Goal: Task Accomplishment & Management: Use online tool/utility

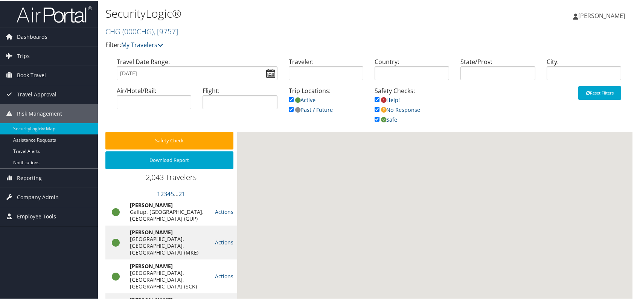
click at [35, 179] on span "Reporting" at bounding box center [29, 177] width 25 height 19
click at [30, 175] on span "Reporting" at bounding box center [29, 177] width 25 height 19
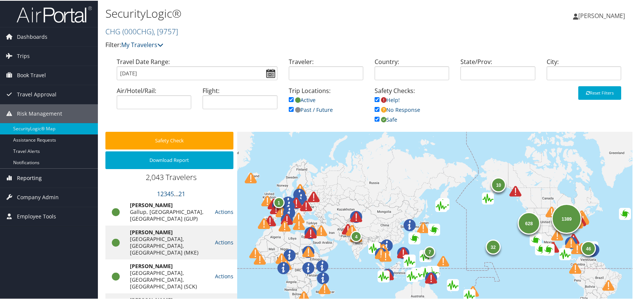
click at [29, 179] on span "Reporting" at bounding box center [29, 177] width 25 height 19
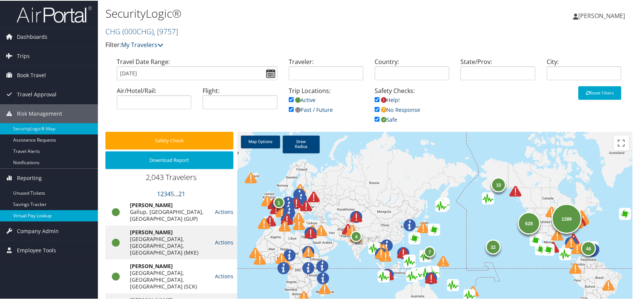
click at [45, 215] on link "Virtual Pay Lookup" at bounding box center [49, 214] width 98 height 11
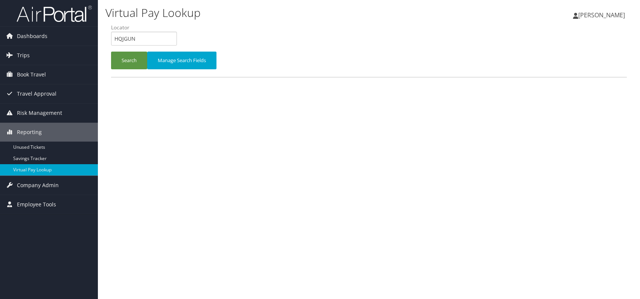
click at [127, 36] on input "HQJGUN" at bounding box center [144, 39] width 66 height 14
type input "HQJGUN"
click at [122, 61] on button "Search" at bounding box center [129, 61] width 36 height 18
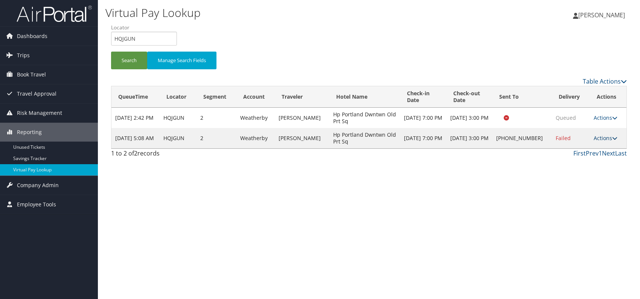
click at [601, 138] on link "Actions" at bounding box center [605, 137] width 24 height 7
click at [579, 164] on link "Logs" at bounding box center [581, 161] width 64 height 13
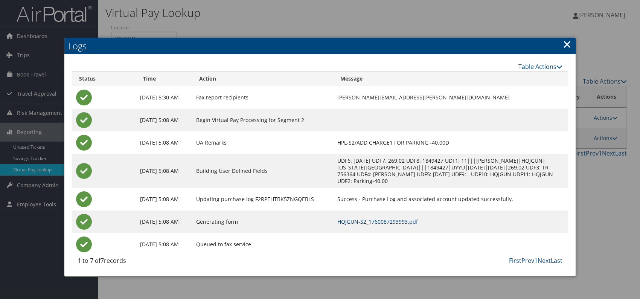
click at [418, 221] on link "HQJGUN-S2_1760087293993.pdf" at bounding box center [377, 221] width 81 height 7
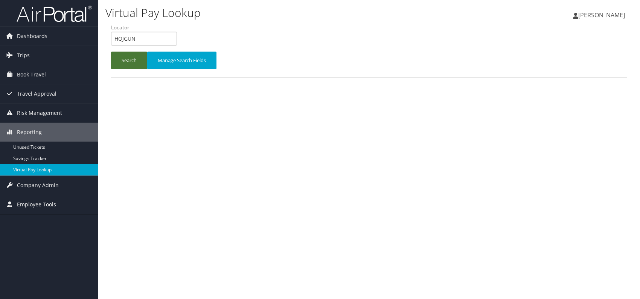
click at [126, 56] on button "Search" at bounding box center [129, 61] width 36 height 18
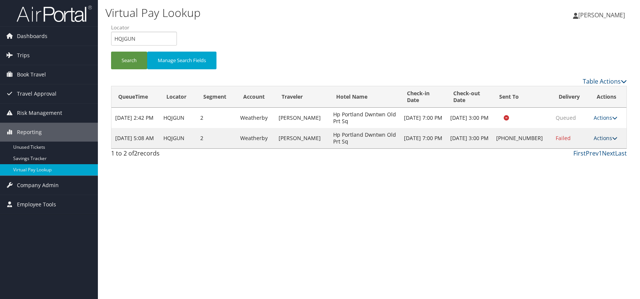
click at [609, 137] on link "Actions" at bounding box center [605, 137] width 24 height 7
click at [561, 189] on link "View Itinerary" at bounding box center [581, 187] width 64 height 13
click at [607, 139] on link "Actions" at bounding box center [605, 137] width 24 height 7
click at [582, 148] on link "Resend" at bounding box center [581, 148] width 64 height 13
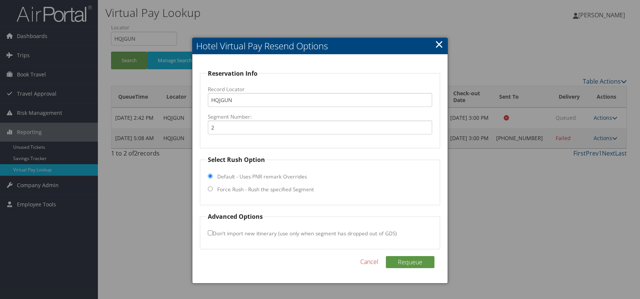
click at [214, 190] on fieldset "Select Rush Option Default - Uses PNR remark Overrides Force Rush - Rush the sp…" at bounding box center [320, 180] width 240 height 50
click at [211, 190] on input "Force Rush - Rush the specified Segment" at bounding box center [210, 188] width 5 height 5
radio input "true"
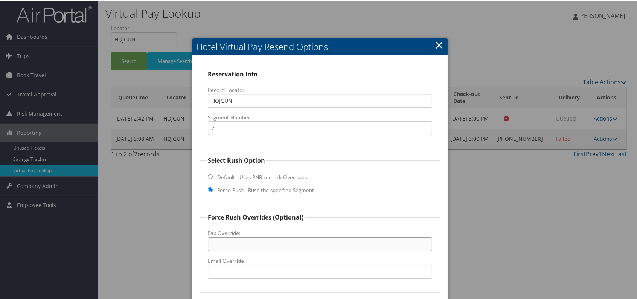
paste input "(207) 775-2500"
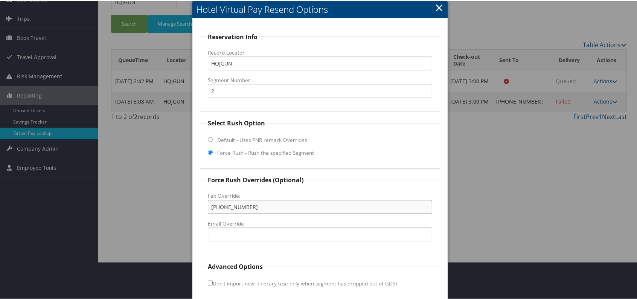
scroll to position [70, 0]
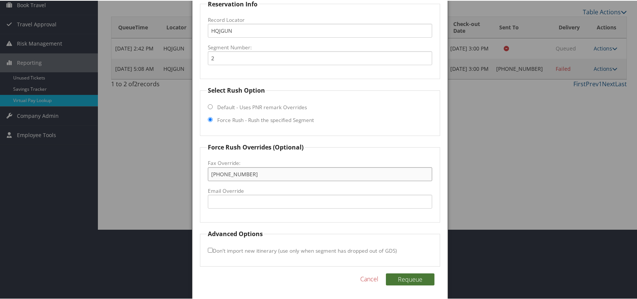
type input "(207) 775-2500"
click at [412, 277] on button "Requeue" at bounding box center [410, 278] width 49 height 12
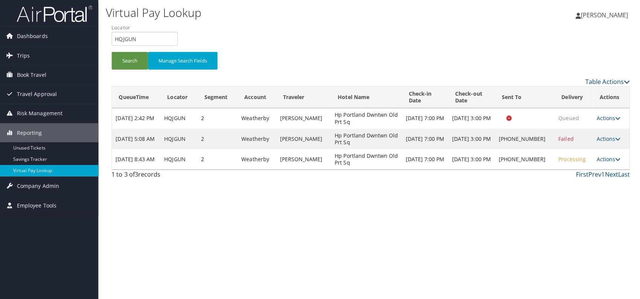
scroll to position [0, 0]
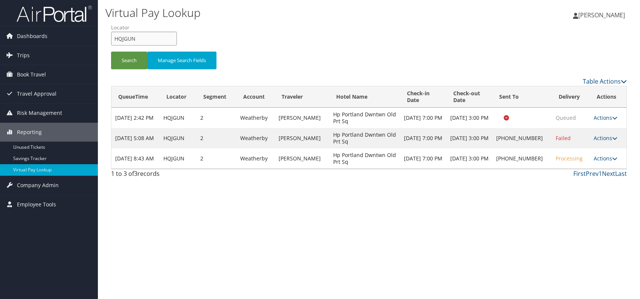
drag, startPoint x: 141, startPoint y: 38, endPoint x: 111, endPoint y: 41, distance: 30.3
click at [111, 41] on input "HQJGUN" at bounding box center [144, 39] width 66 height 14
paste input "KVZTUP"
type input "KVZTUP"
click at [140, 97] on th "QueueTime" at bounding box center [135, 96] width 48 height 21
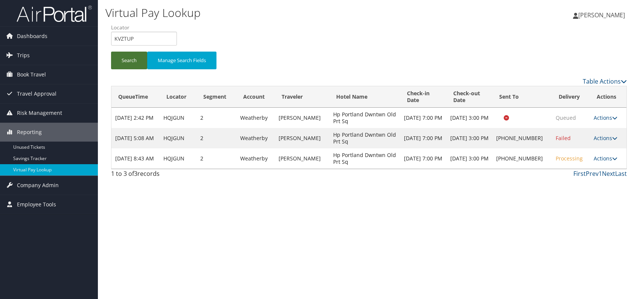
click at [131, 54] on button "Search" at bounding box center [129, 61] width 36 height 18
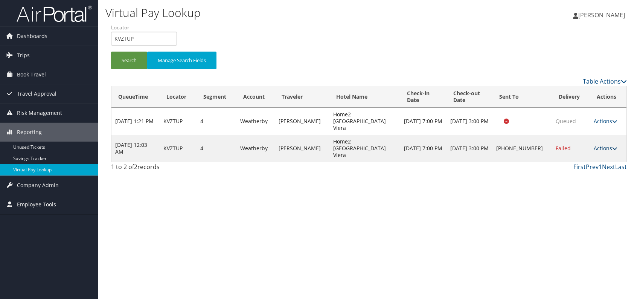
click at [605, 144] on link "Actions" at bounding box center [605, 147] width 24 height 7
click at [573, 158] on link "Logs" at bounding box center [581, 161] width 64 height 13
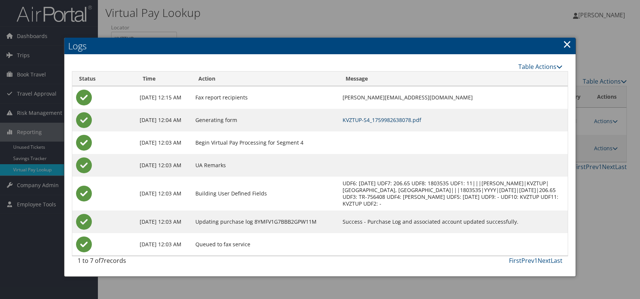
click at [391, 119] on link "KVZTUP-S4_1759982638078.pdf" at bounding box center [381, 119] width 79 height 7
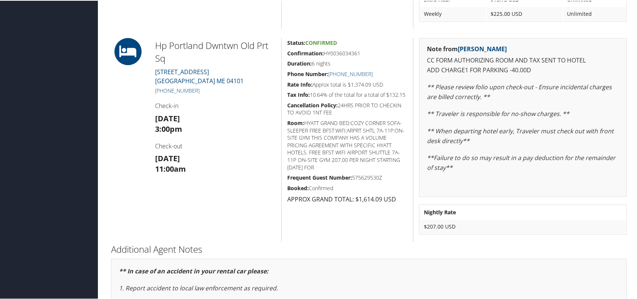
scroll to position [303, 0]
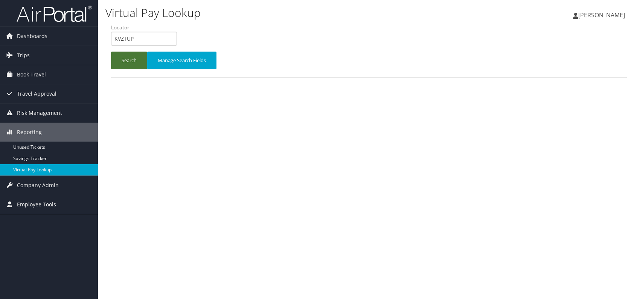
click at [122, 57] on button "Search" at bounding box center [129, 61] width 36 height 18
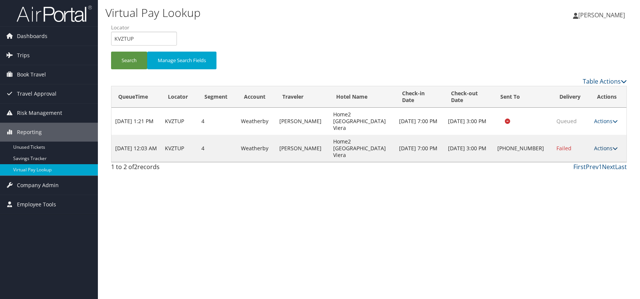
click at [613, 146] on icon at bounding box center [614, 148] width 5 height 5
click at [579, 151] on link "Resend" at bounding box center [581, 148] width 64 height 13
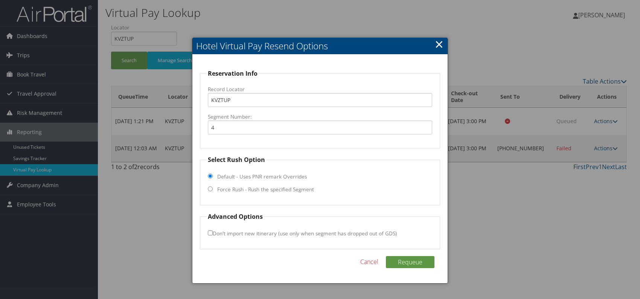
click at [208, 188] on input "Force Rush - Rush the specified Segment" at bounding box center [210, 188] width 5 height 5
radio input "true"
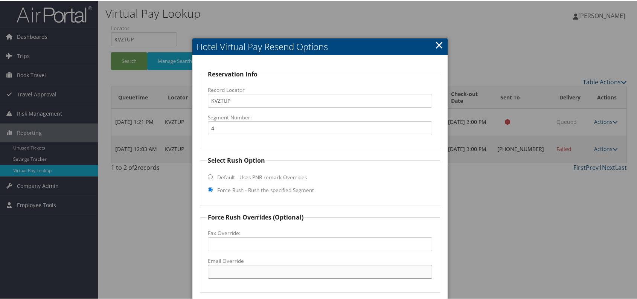
paste input "MLBMV_Home2 @[DOMAIN_NAME]"
click at [252, 270] on input "MLBMV_Home2 @[DOMAIN_NAME]" at bounding box center [320, 271] width 224 height 14
drag, startPoint x: 297, startPoint y: 276, endPoint x: 207, endPoint y: 280, distance: 90.0
click at [207, 280] on fieldset "Force Rush Overrides (Optional) Fax Override: Email Override [EMAIL_ADDRESS][DO…" at bounding box center [320, 252] width 240 height 80
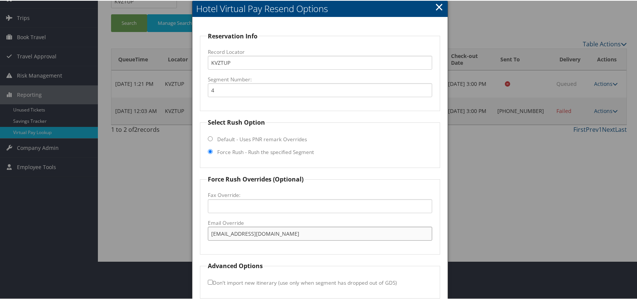
scroll to position [70, 0]
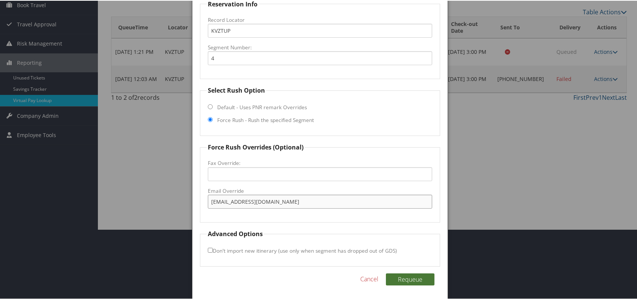
type input "[EMAIL_ADDRESS][DOMAIN_NAME]"
click at [408, 279] on button "Requeue" at bounding box center [410, 278] width 49 height 12
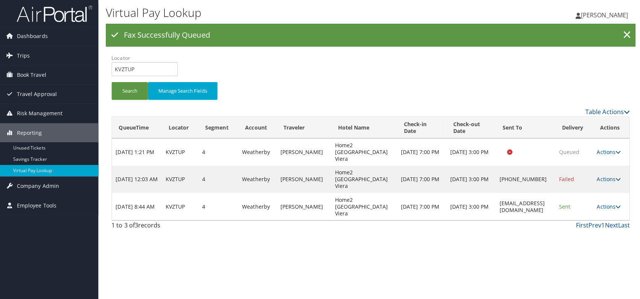
scroll to position [0, 0]
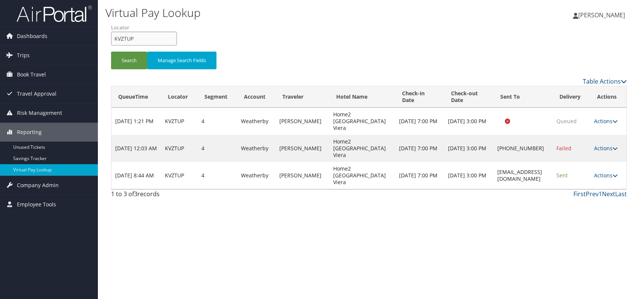
drag, startPoint x: 142, startPoint y: 38, endPoint x: 111, endPoint y: 42, distance: 31.8
click at [111, 42] on input "KVZTUP" at bounding box center [144, 39] width 66 height 14
paste input "CUGAIM"
type input "CUGAIM"
click at [129, 60] on button "Search" at bounding box center [129, 61] width 36 height 18
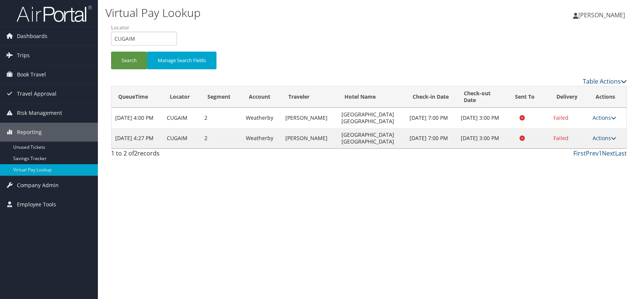
click at [616, 137] on td "Actions Resend Logs View Itinerary" at bounding box center [608, 138] width 38 height 20
click at [608, 136] on link "Actions" at bounding box center [604, 137] width 24 height 7
drag, startPoint x: 579, startPoint y: 163, endPoint x: 571, endPoint y: 166, distance: 8.1
click at [578, 163] on link "Logs" at bounding box center [589, 161] width 47 height 13
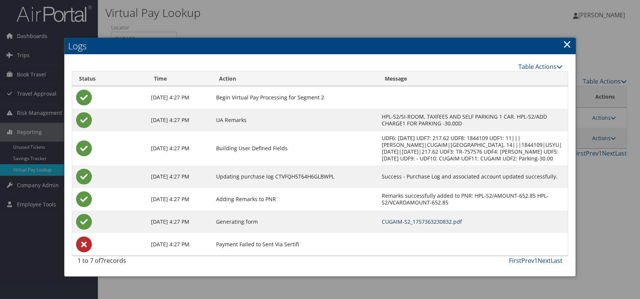
click at [420, 225] on link "CUGAIM-S2_1757363230832.pdf" at bounding box center [422, 221] width 80 height 7
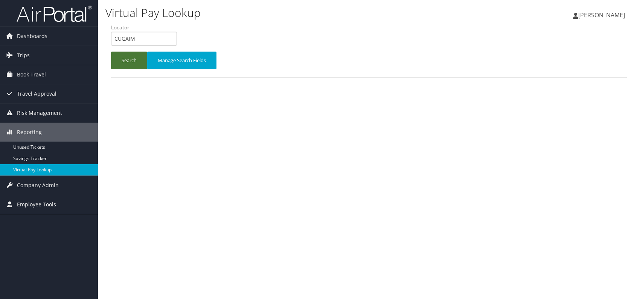
click at [125, 61] on button "Search" at bounding box center [129, 61] width 36 height 18
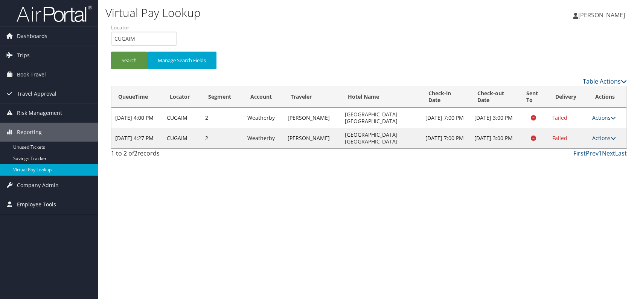
click at [607, 136] on link "Actions" at bounding box center [604, 137] width 24 height 7
click at [580, 149] on link "Resend" at bounding box center [589, 148] width 47 height 13
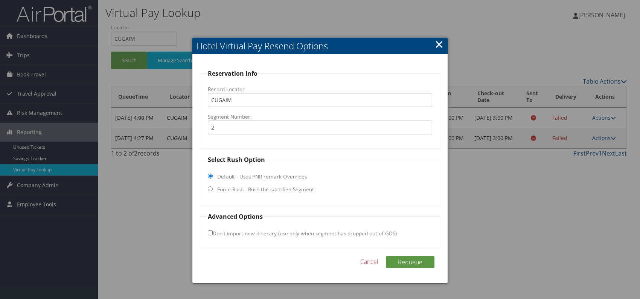
click at [211, 189] on input "Force Rush - Rush the specified Segment" at bounding box center [210, 188] width 5 height 5
radio input "true"
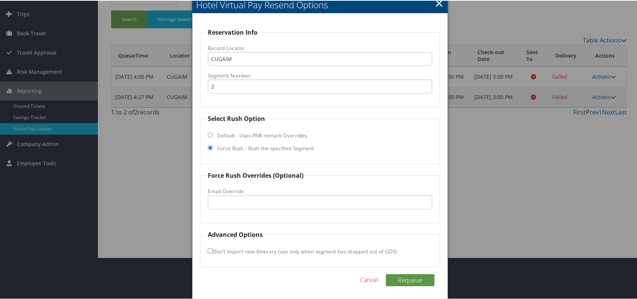
scroll to position [43, 0]
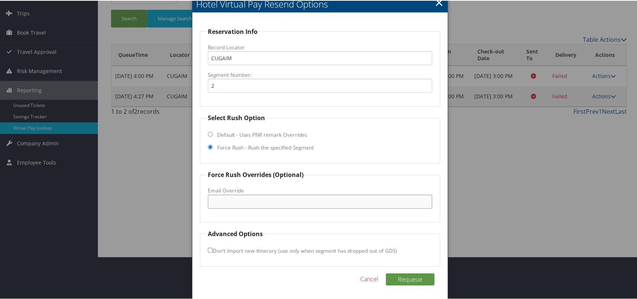
paste input "STLDT_Hampton @[DOMAIN_NAME]"
click at [254, 200] on input "STLDT_Hampton @[DOMAIN_NAME]" at bounding box center [320, 201] width 224 height 14
drag, startPoint x: 205, startPoint y: 194, endPoint x: 180, endPoint y: 194, distance: 25.2
click at [180, 194] on body "Menu Dashboards ► AirPortal 360™ (Manager) AirPortal 360™ (Agent) My Travel Das…" at bounding box center [320, 106] width 640 height 299
type input "[EMAIL_ADDRESS][DOMAIN_NAME]"
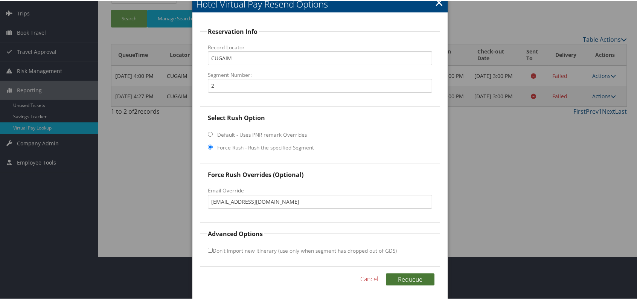
click at [405, 277] on button "Requeue" at bounding box center [410, 278] width 49 height 12
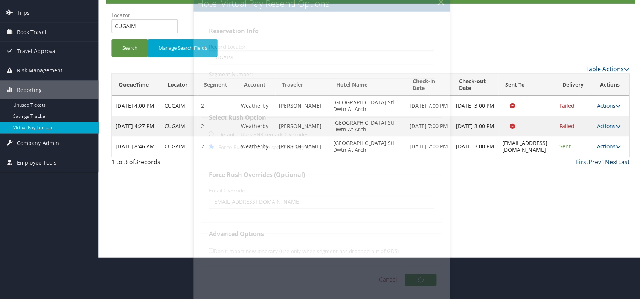
scroll to position [0, 0]
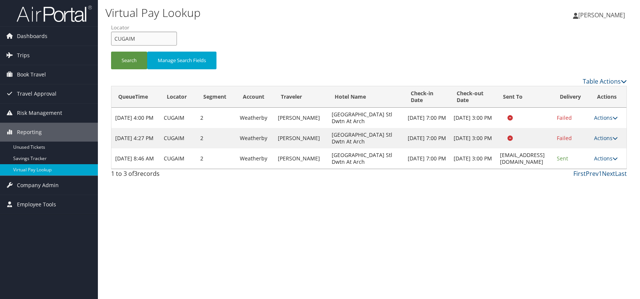
drag, startPoint x: 139, startPoint y: 38, endPoint x: 112, endPoint y: 36, distance: 26.8
click at [112, 36] on input "CUGAIM" at bounding box center [144, 39] width 66 height 14
paste input "IDMYMK"
click at [127, 60] on button "Search" at bounding box center [129, 61] width 36 height 18
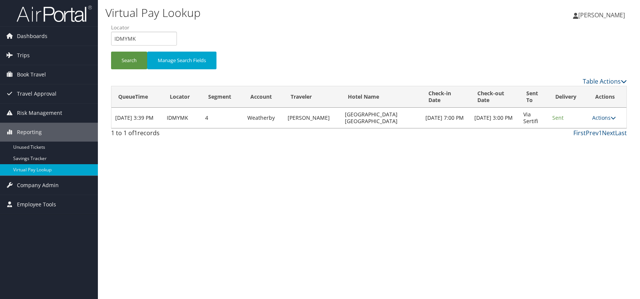
click at [431, 176] on div "Virtual Pay Lookup [PERSON_NAME] [PERSON_NAME] My Settings Travel Agency Contac…" at bounding box center [369, 149] width 542 height 299
drag, startPoint x: 138, startPoint y: 43, endPoint x: 109, endPoint y: 39, distance: 29.2
click at [111, 39] on form "QueueTime Locator IDMYMK Segment Account Traveler Hotel Name Check-in Date Chec…" at bounding box center [369, 50] width 516 height 53
paste input "QFMJNH"
drag, startPoint x: 128, startPoint y: 38, endPoint x: 132, endPoint y: 41, distance: 5.4
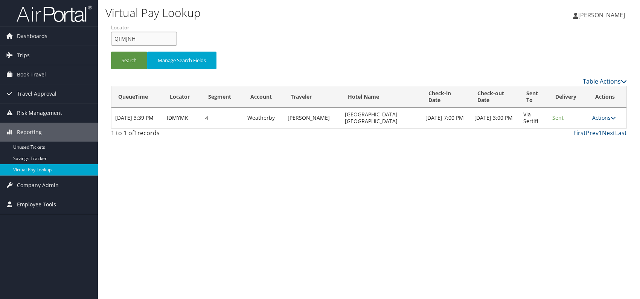
click at [128, 38] on input "QFMJNH" at bounding box center [144, 39] width 66 height 14
click at [136, 58] on button "Search" at bounding box center [129, 61] width 36 height 18
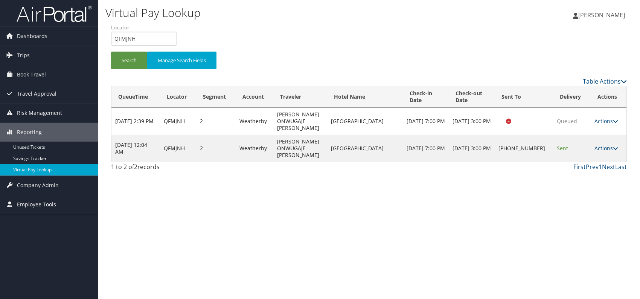
drag, startPoint x: 389, startPoint y: 185, endPoint x: 459, endPoint y: 195, distance: 71.0
click at [392, 175] on div "1 to 2 of 2 records First Prev 1 Next Last" at bounding box center [368, 168] width 527 height 13
drag, startPoint x: 138, startPoint y: 46, endPoint x: 120, endPoint y: 39, distance: 18.8
click at [120, 39] on li "Locator QFMJNH" at bounding box center [146, 37] width 71 height 27
drag, startPoint x: 137, startPoint y: 38, endPoint x: 116, endPoint y: 38, distance: 21.5
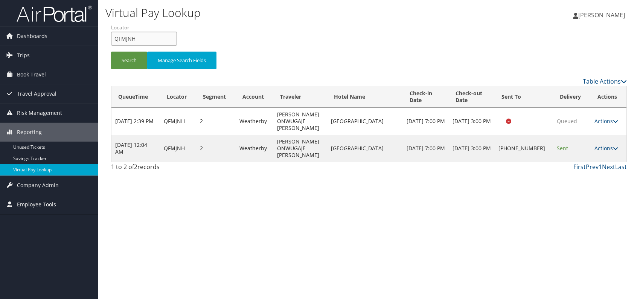
click at [116, 38] on input "QFMJNH" at bounding box center [144, 39] width 66 height 14
paste input "GFACEY"
click at [126, 61] on button "Search" at bounding box center [129, 61] width 36 height 18
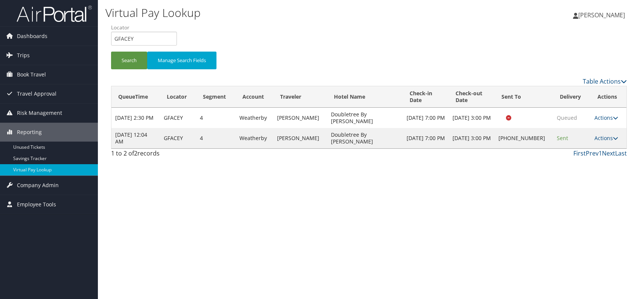
drag, startPoint x: 439, startPoint y: 212, endPoint x: 547, endPoint y: 176, distance: 114.0
click at [440, 212] on div "Virtual Pay Lookup [PERSON_NAME] [PERSON_NAME] My Settings Travel Agency Contac…" at bounding box center [369, 149] width 542 height 299
drag, startPoint x: 151, startPoint y: 38, endPoint x: 111, endPoint y: 37, distance: 39.1
click at [111, 37] on input "GFACEY" at bounding box center [144, 39] width 66 height 14
paste input "WFXSAQ"
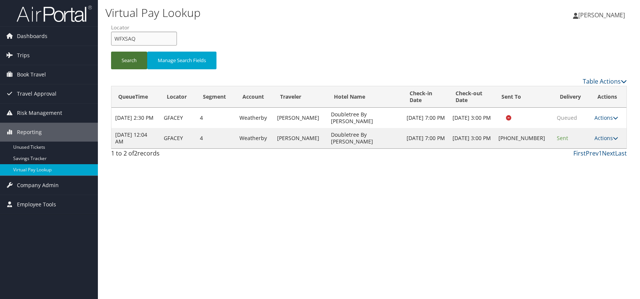
type input "WFXSAQ"
click at [134, 59] on button "Search" at bounding box center [129, 61] width 36 height 18
